Goal: Check status: Check status

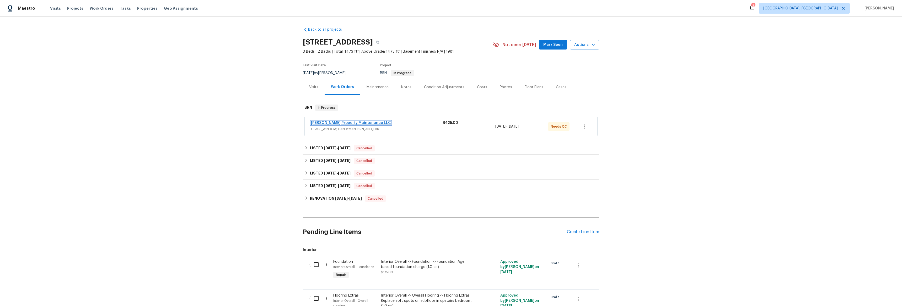
click at [338, 124] on link "[PERSON_NAME] Property Maintenance LLC" at bounding box center [351, 123] width 80 height 4
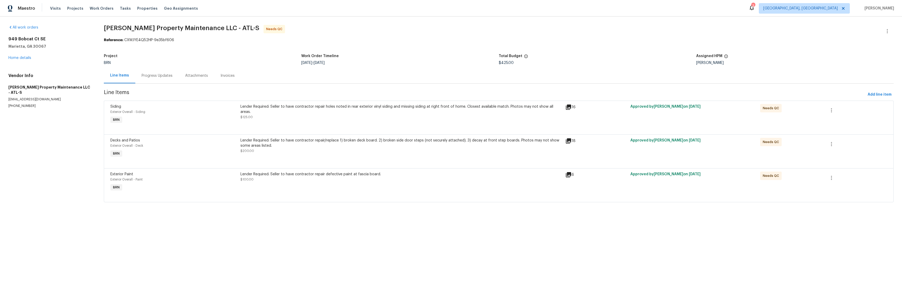
click at [161, 75] on div "Progress Updates" at bounding box center [157, 75] width 31 height 5
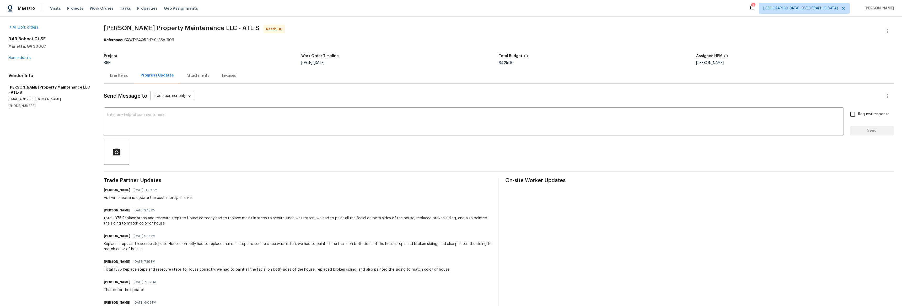
click at [190, 74] on div "Attachments" at bounding box center [197, 75] width 23 height 5
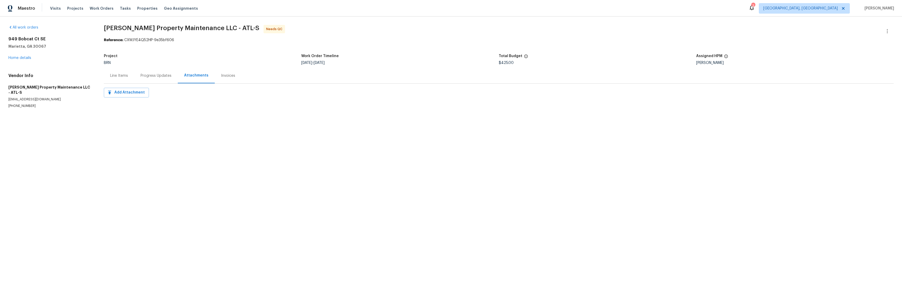
drag, startPoint x: 110, startPoint y: 78, endPoint x: 118, endPoint y: 76, distance: 8.1
click at [110, 78] on div "Line Items" at bounding box center [119, 75] width 18 height 5
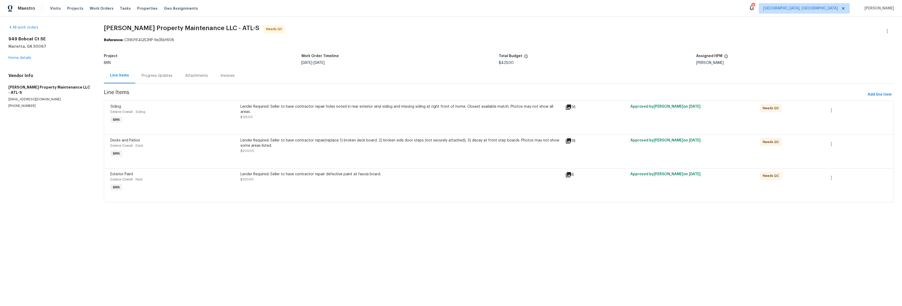
click at [568, 106] on icon at bounding box center [568, 107] width 5 height 5
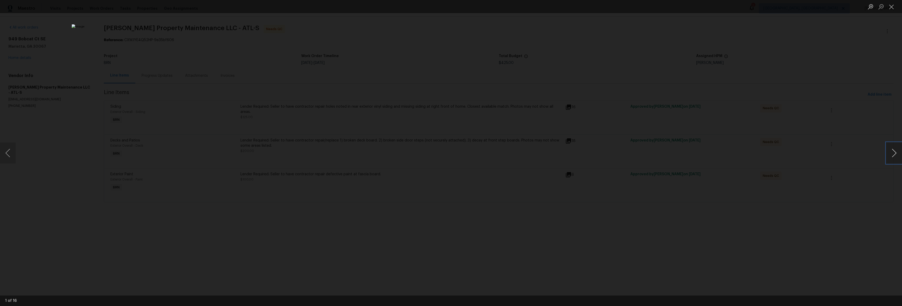
click at [894, 152] on button "Next image" at bounding box center [894, 153] width 16 height 21
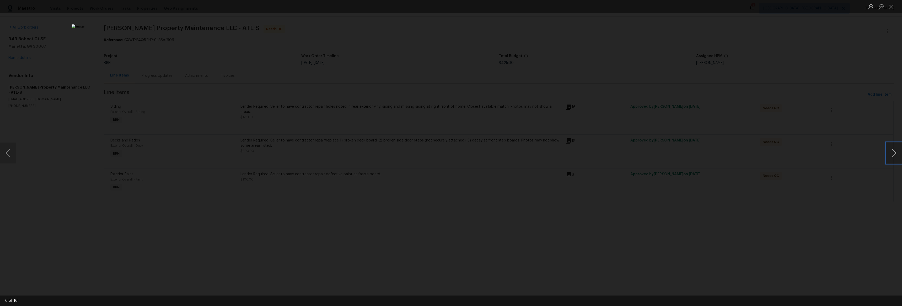
click at [894, 152] on button "Next image" at bounding box center [894, 153] width 16 height 21
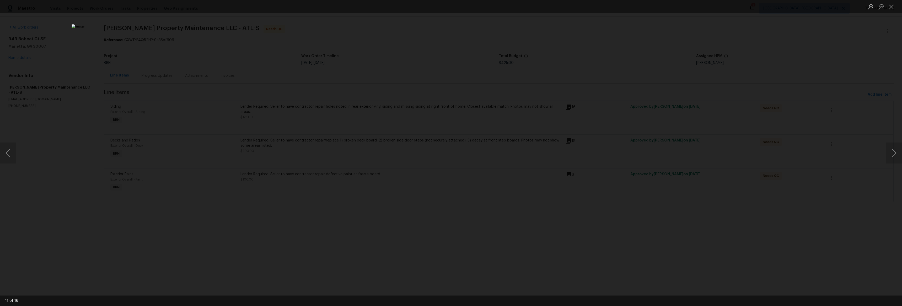
click at [722, 159] on div "Lightbox" at bounding box center [451, 153] width 902 height 306
